Goal: Check status: Check status

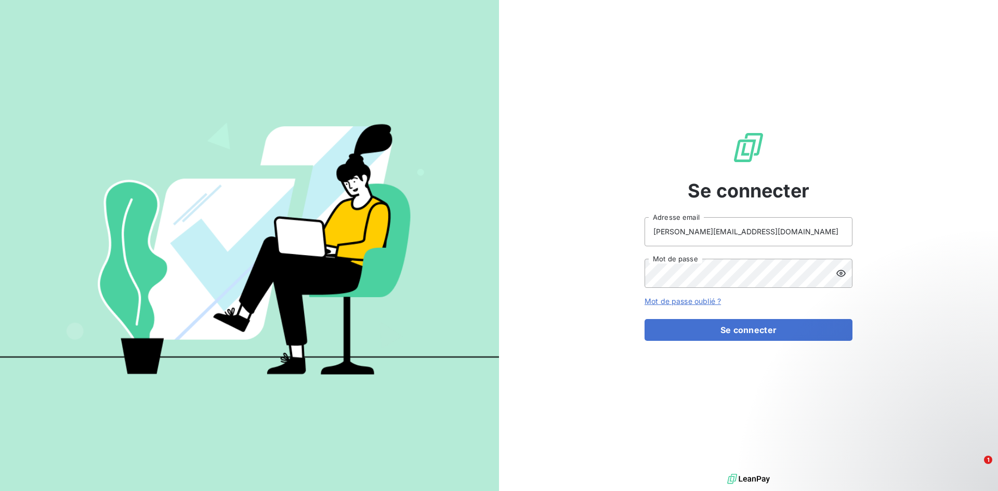
click at [765, 341] on div "Se connecter [PERSON_NAME][EMAIL_ADDRESS][DOMAIN_NAME] Adresse email Mot de pas…" at bounding box center [749, 236] width 208 height 472
click at [764, 336] on button "Se connecter" at bounding box center [749, 330] width 208 height 22
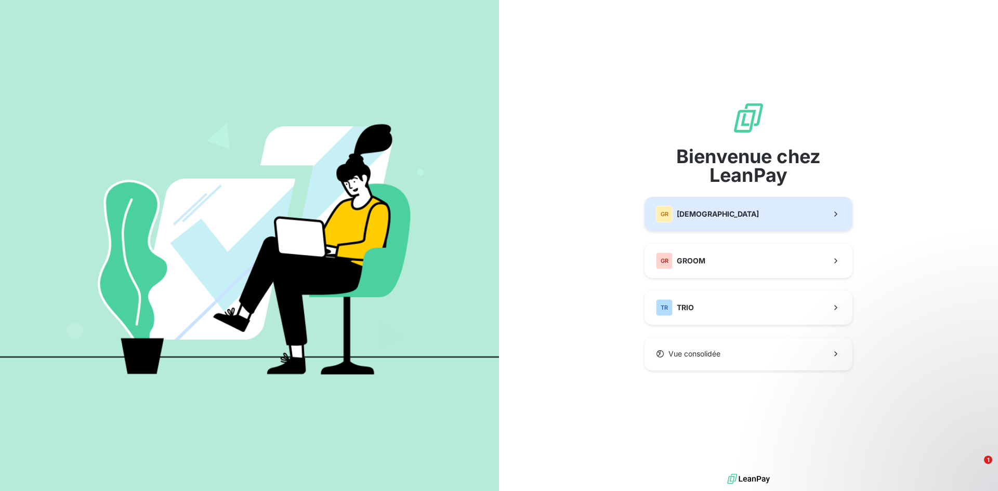
click at [704, 209] on span "[DEMOGRAPHIC_DATA]" at bounding box center [718, 214] width 82 height 10
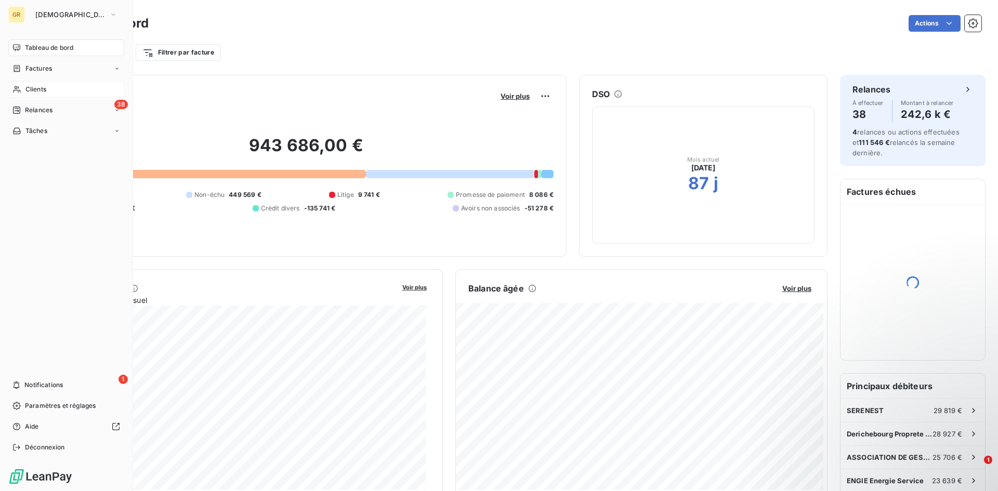
click at [24, 89] on div "Clients" at bounding box center [66, 89] width 116 height 17
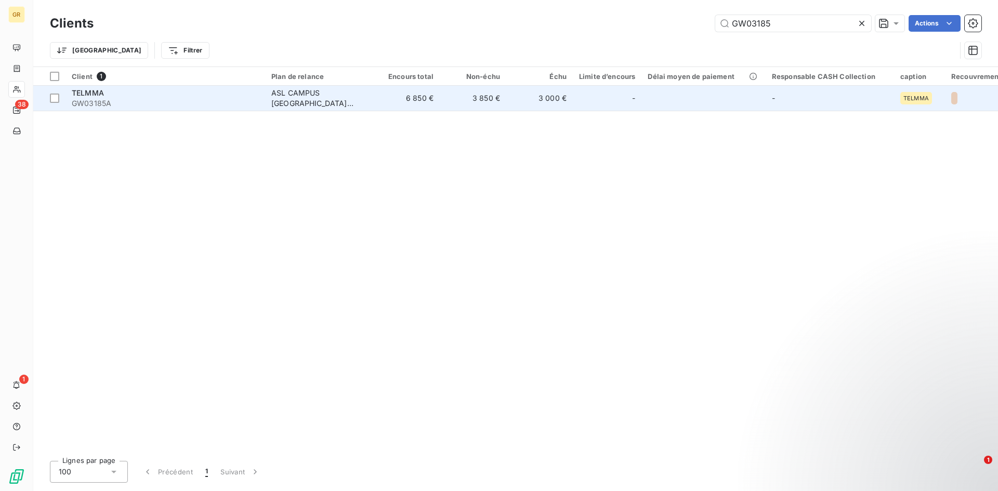
type input "GW03185"
click at [205, 99] on span "GW03185A" at bounding box center [165, 103] width 187 height 10
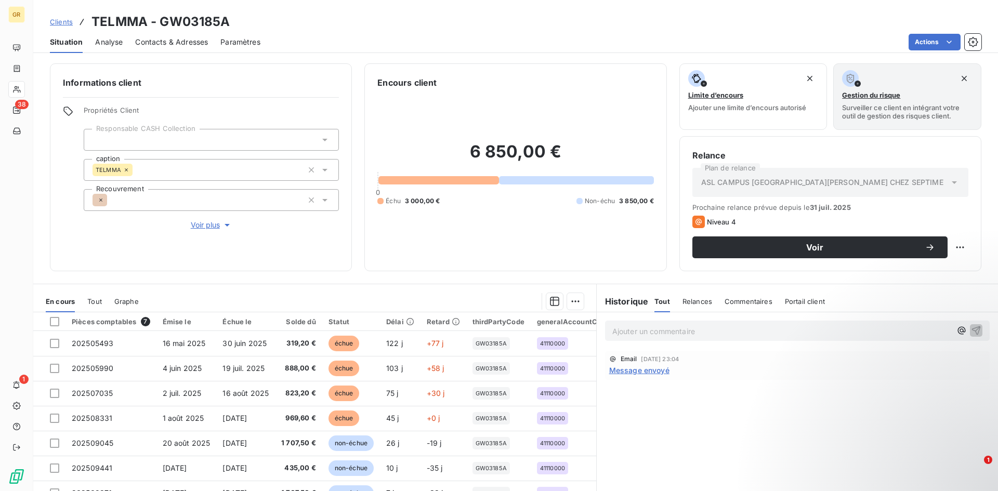
click at [178, 43] on span "Contacts & Adresses" at bounding box center [171, 42] width 73 height 10
